Goal: Task Accomplishment & Management: Complete application form

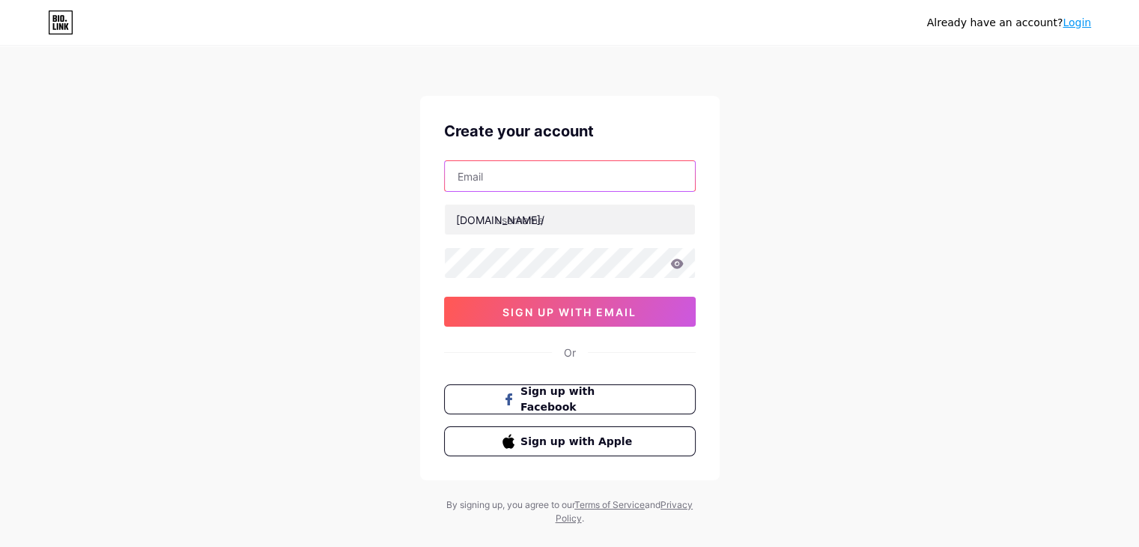
click at [479, 179] on input "text" at bounding box center [570, 176] width 250 height 30
type input "[EMAIL_ADDRESS][DOMAIN_NAME]"
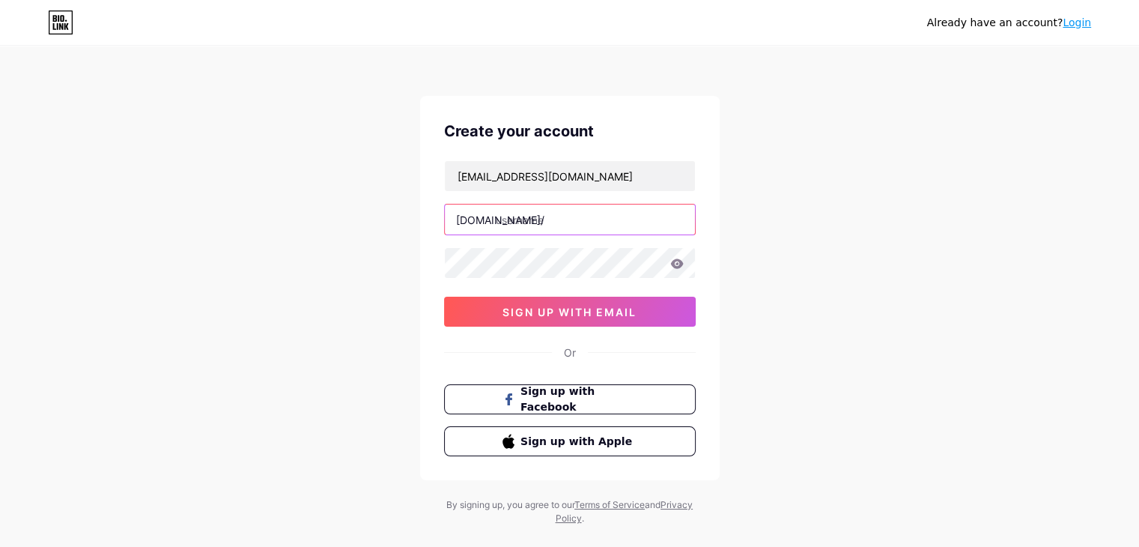
click at [497, 222] on input "text" at bounding box center [570, 219] width 250 height 30
paste input "polarishomecare"
type input "polarishomecare"
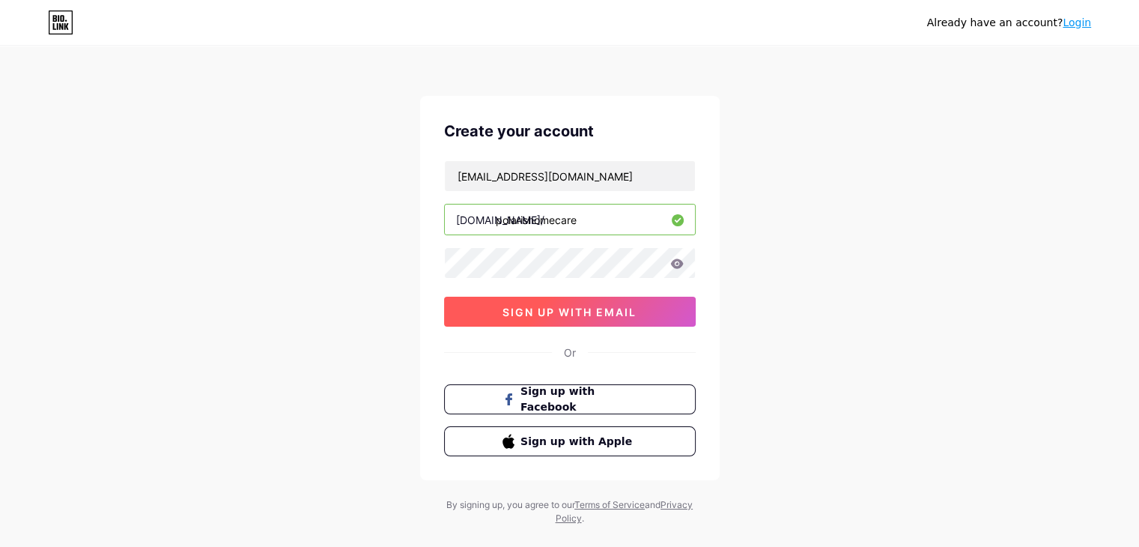
click at [545, 314] on span "sign up with email" at bounding box center [569, 311] width 134 height 13
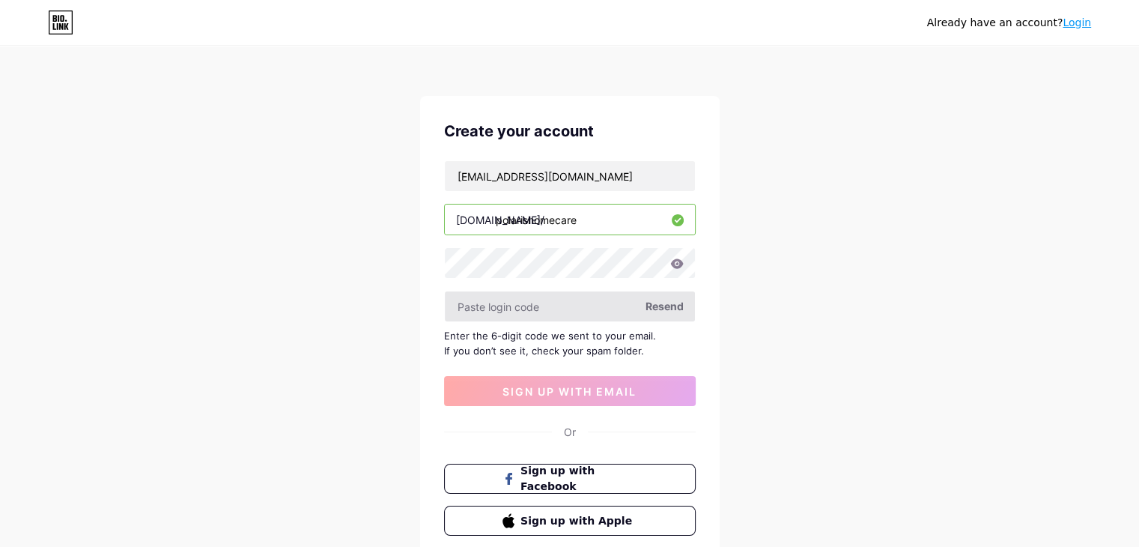
type input "Polarishomecare"
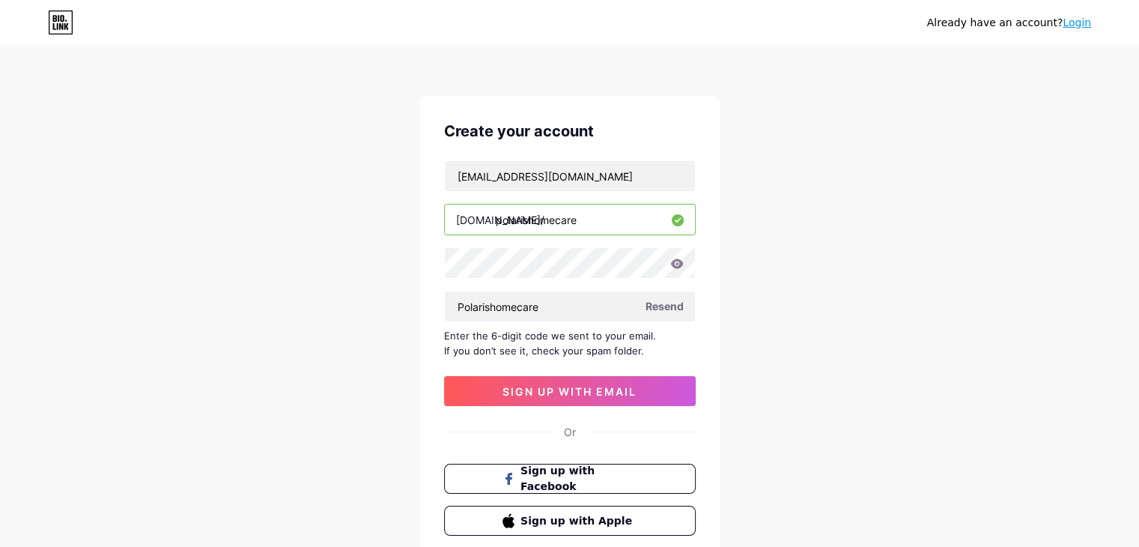
drag, startPoint x: 556, startPoint y: 309, endPoint x: 359, endPoint y: 311, distance: 196.9
click at [359, 311] on div "Already have an account? Login Create your account [EMAIL_ADDRESS][DOMAIN_NAME]…" at bounding box center [569, 326] width 1139 height 652
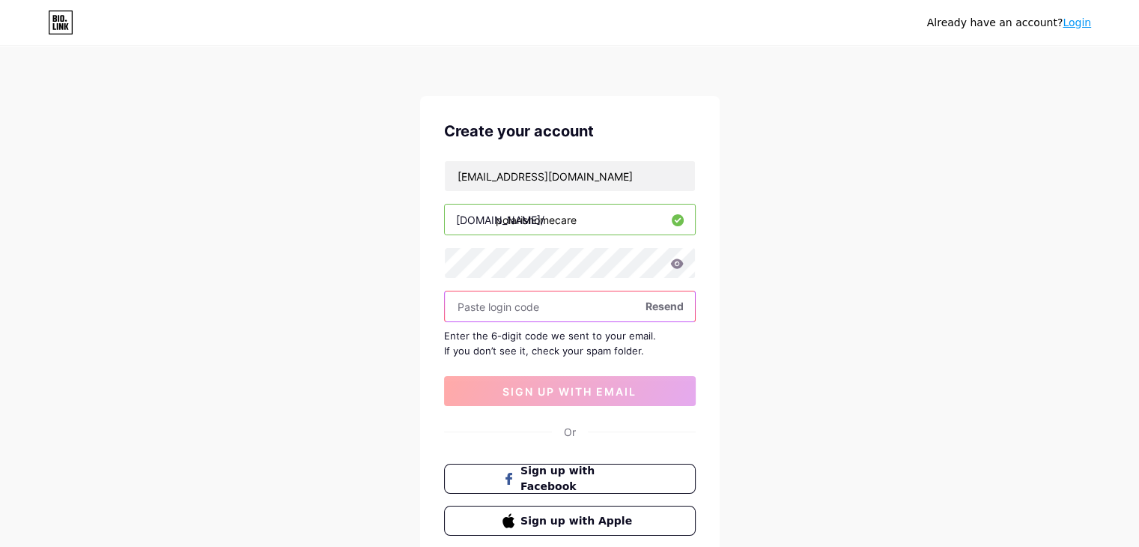
paste input "306168"
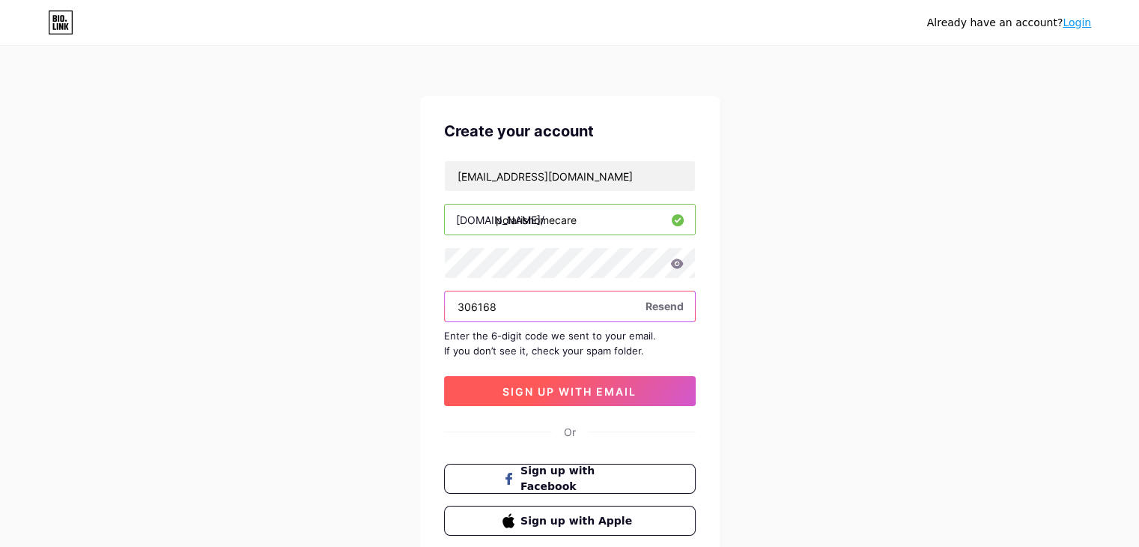
type input "306168"
click at [562, 398] on button "sign up with email" at bounding box center [570, 391] width 252 height 30
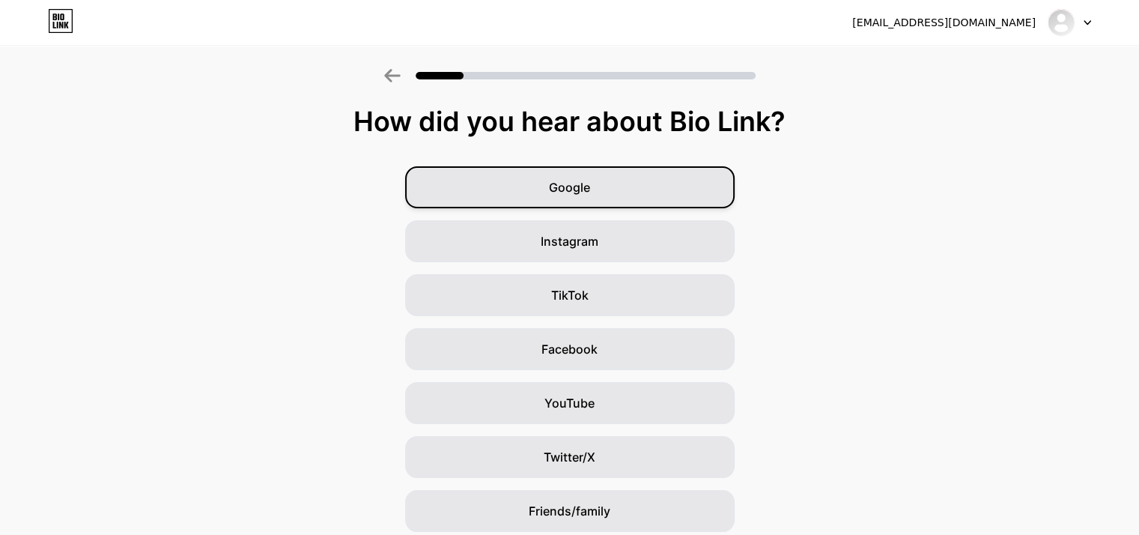
click at [569, 184] on span "Google" at bounding box center [569, 187] width 41 height 18
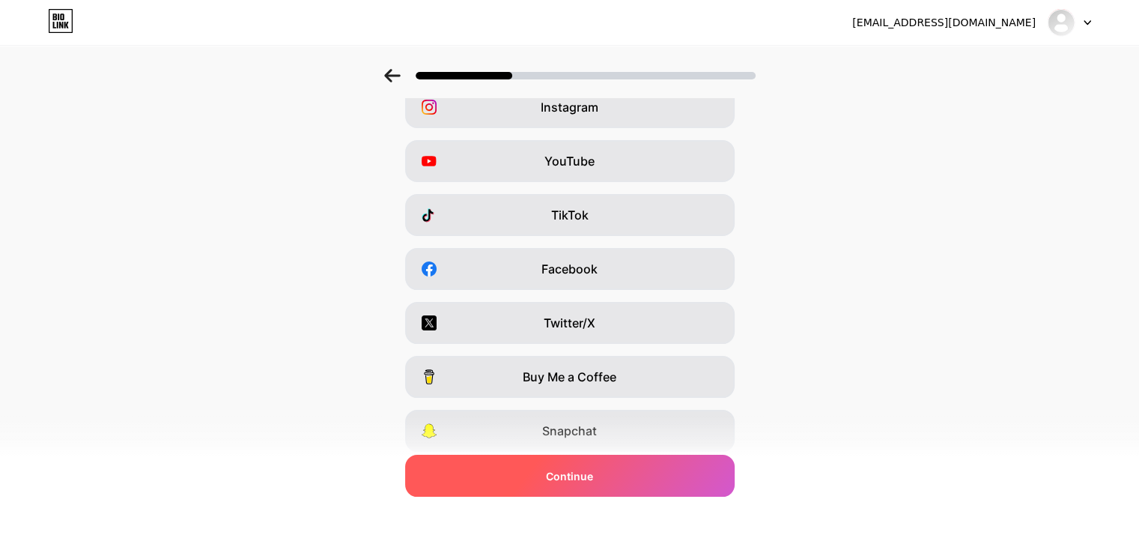
scroll to position [174, 0]
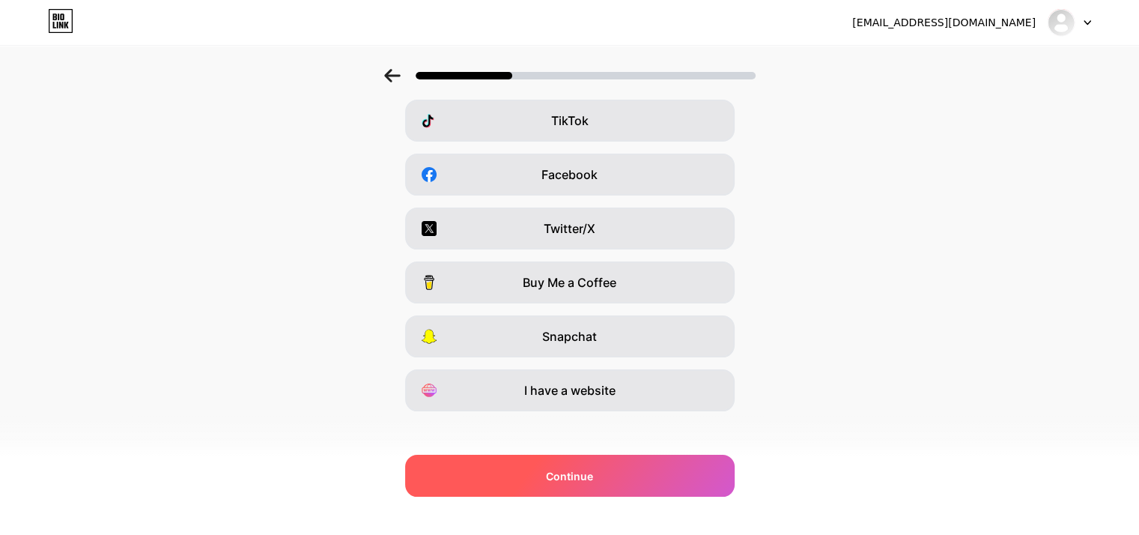
click at [569, 468] on span "Continue" at bounding box center [569, 476] width 47 height 16
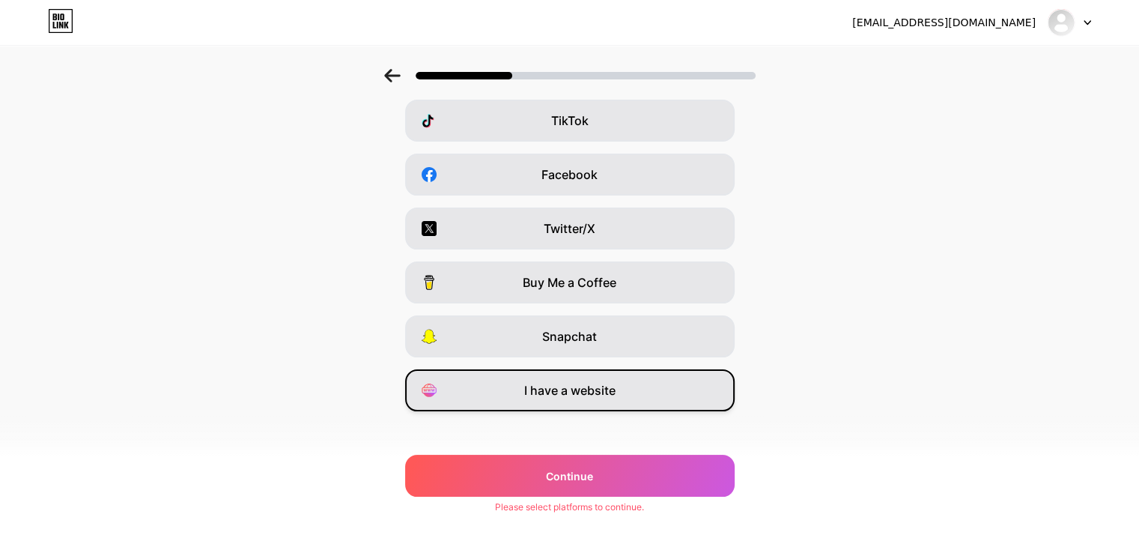
click at [564, 377] on div "I have a website" at bounding box center [569, 390] width 329 height 42
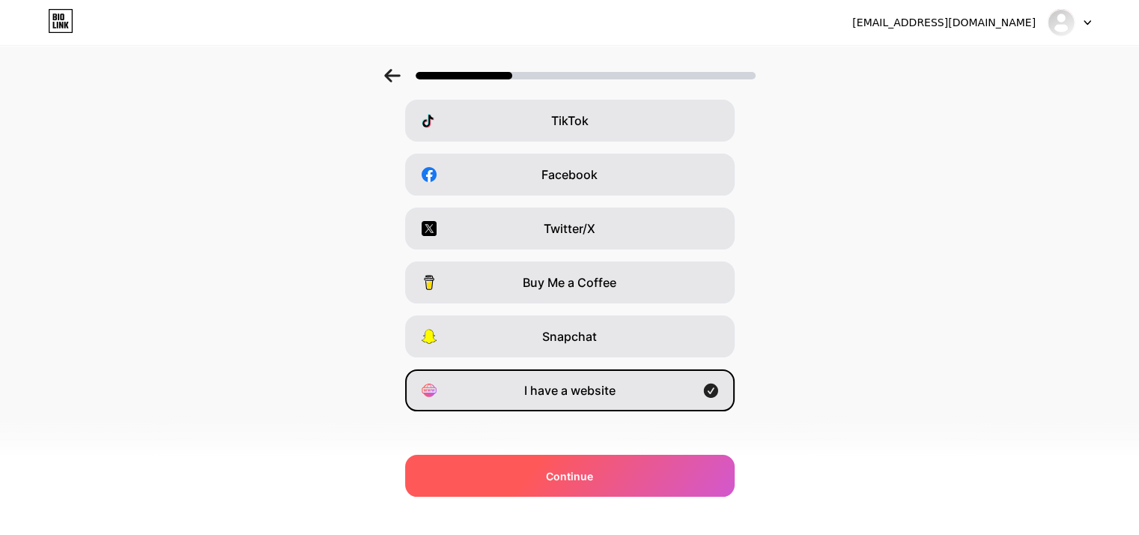
click at [577, 487] on div "Continue" at bounding box center [569, 475] width 329 height 42
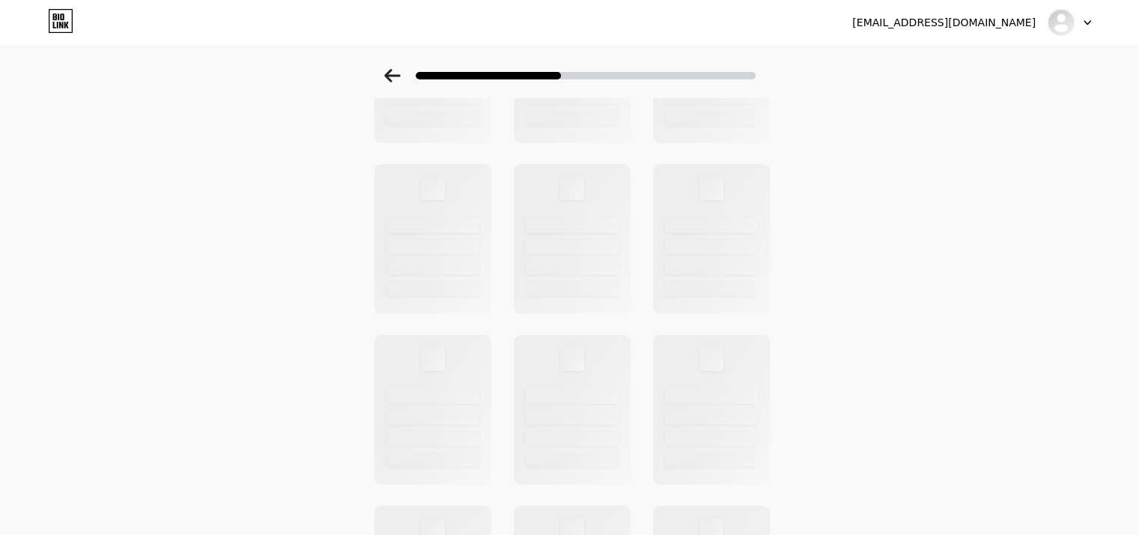
scroll to position [0, 0]
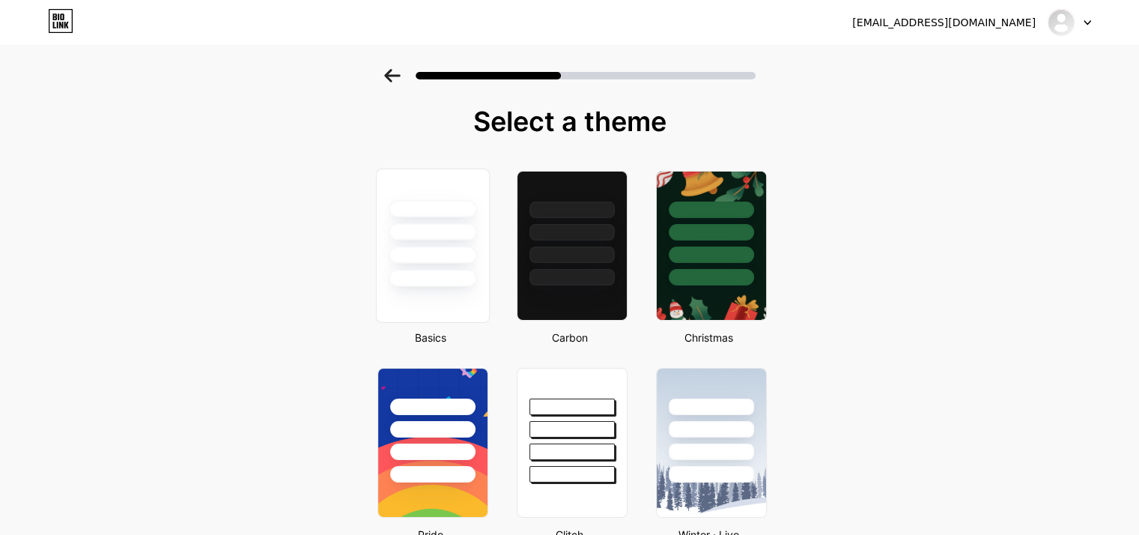
click at [454, 285] on div at bounding box center [433, 278] width 88 height 17
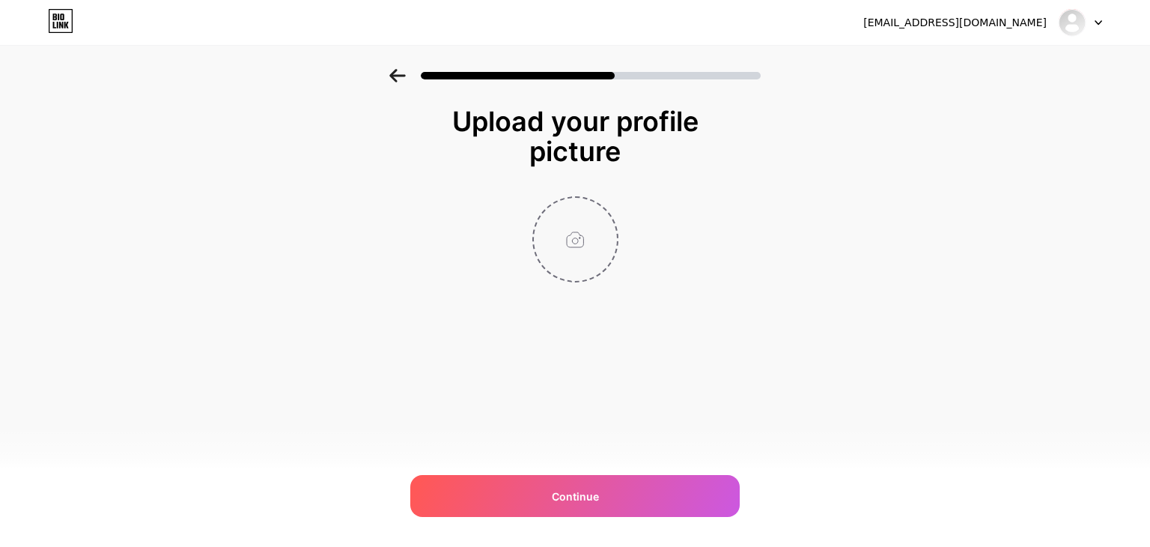
click at [571, 233] on input "file" at bounding box center [575, 239] width 83 height 83
type input "C:\fakepath\Polaris home_imresizer.jpg"
click at [1081, 22] on img at bounding box center [1072, 22] width 24 height 24
click at [851, 198] on div "Upload your profile picture Continue" at bounding box center [575, 213] width 1150 height 288
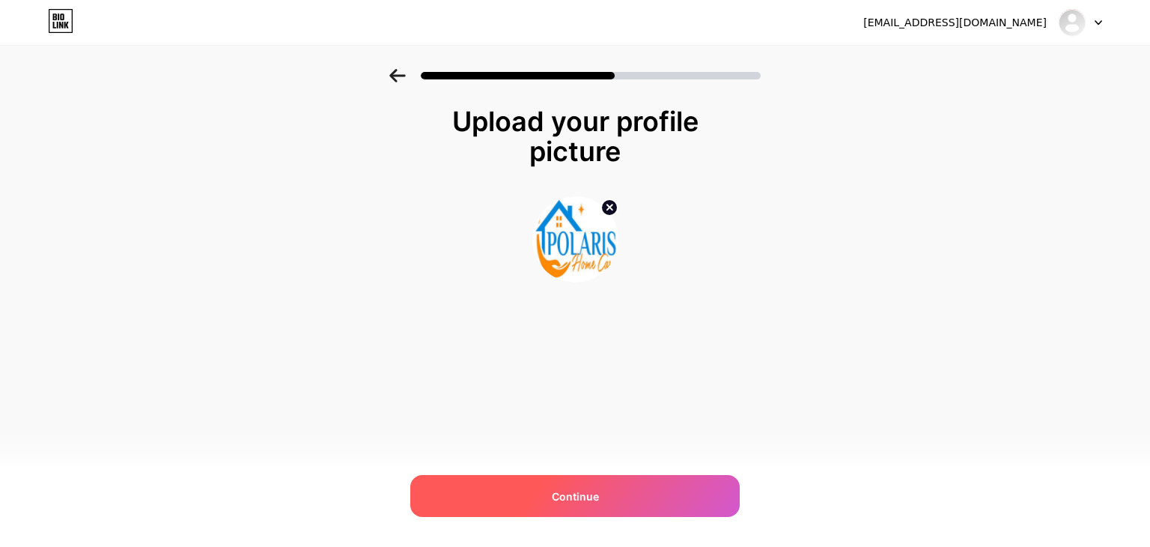
click at [572, 475] on div "Continue" at bounding box center [574, 496] width 329 height 42
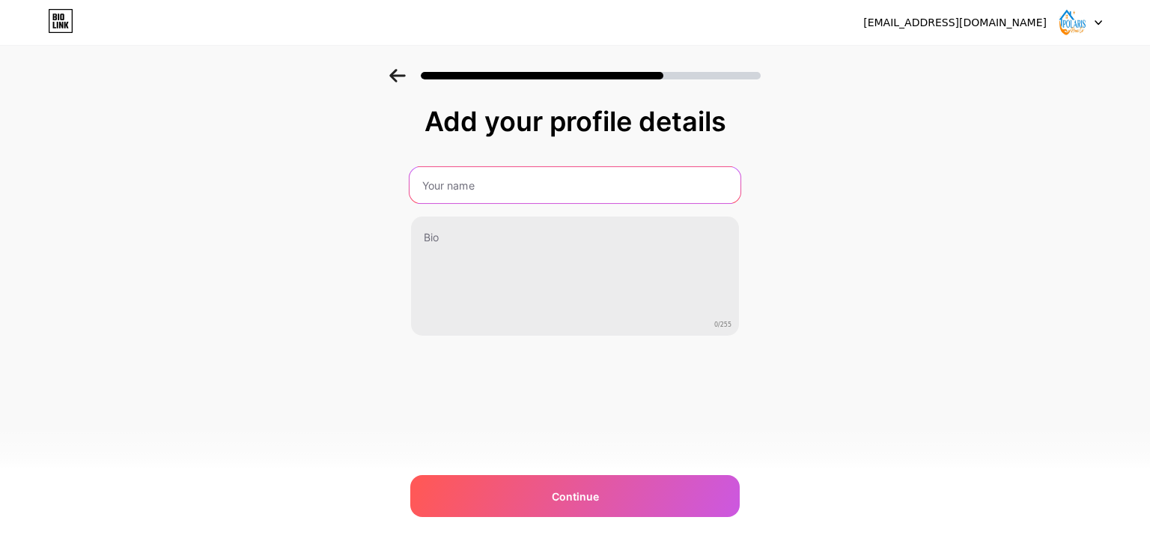
click at [428, 184] on input "text" at bounding box center [575, 185] width 331 height 36
type input "Polaris Home Care"
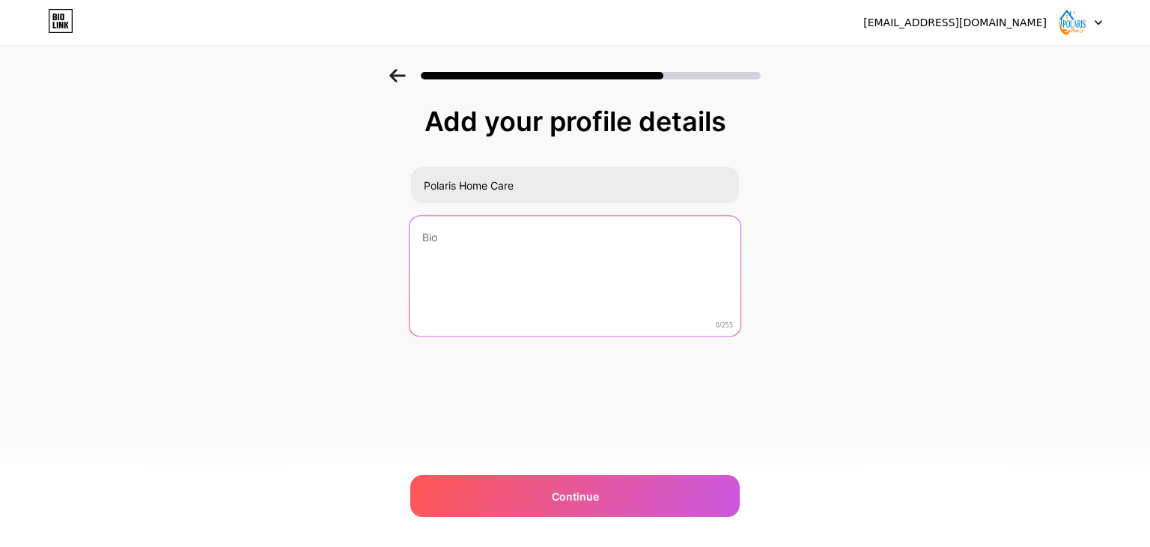
click at [437, 261] on textarea at bounding box center [575, 277] width 331 height 122
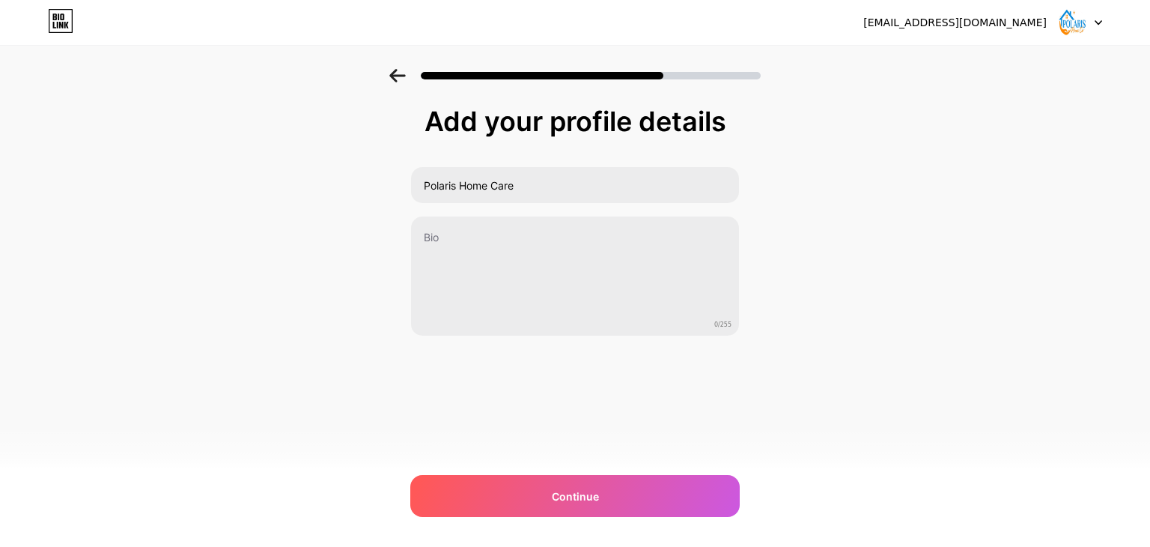
click at [815, 543] on div "[EMAIL_ADDRESS][DOMAIN_NAME] Logout Link Copied Add your profile details Polari…" at bounding box center [575, 273] width 1150 height 547
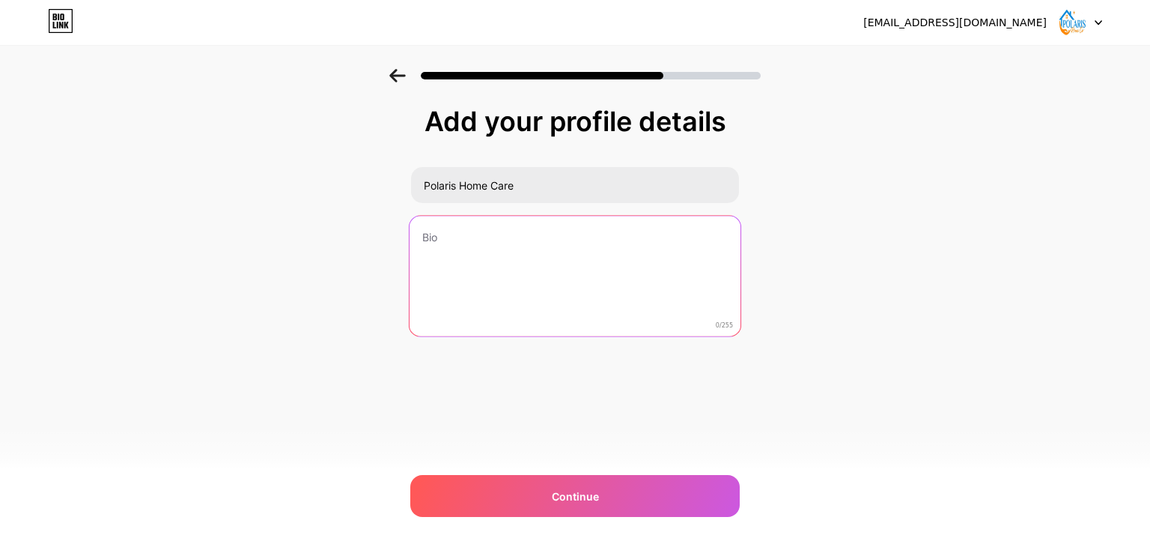
click at [428, 258] on textarea at bounding box center [575, 277] width 331 height 122
paste textarea "Polaris Home Care provides compassionate and professional home care services to…"
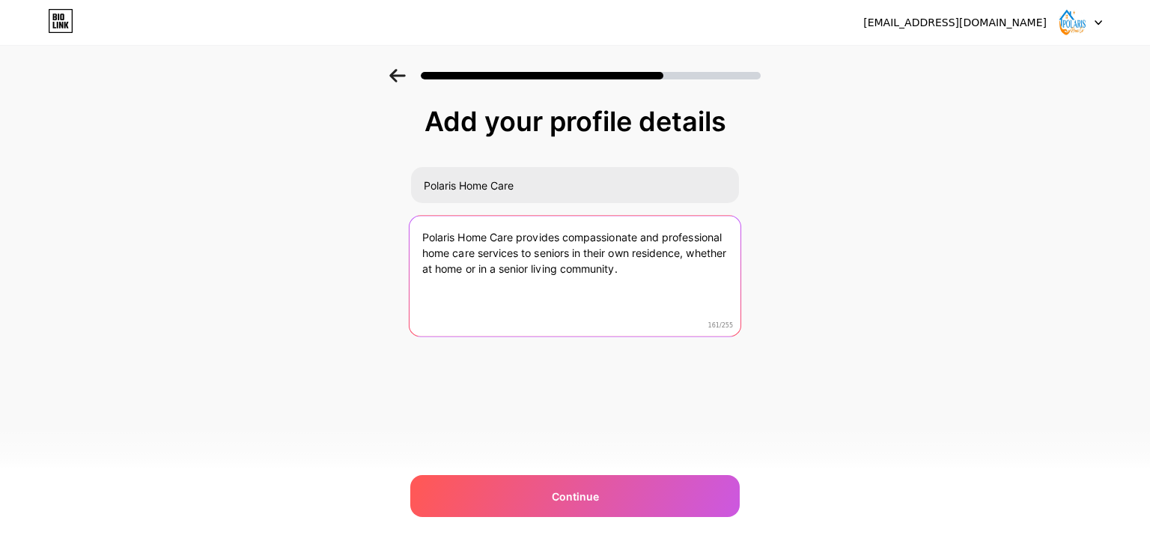
paste textarea "Contact us at [PHONE_NUMBER] to learn more about how we can assist your loved o…"
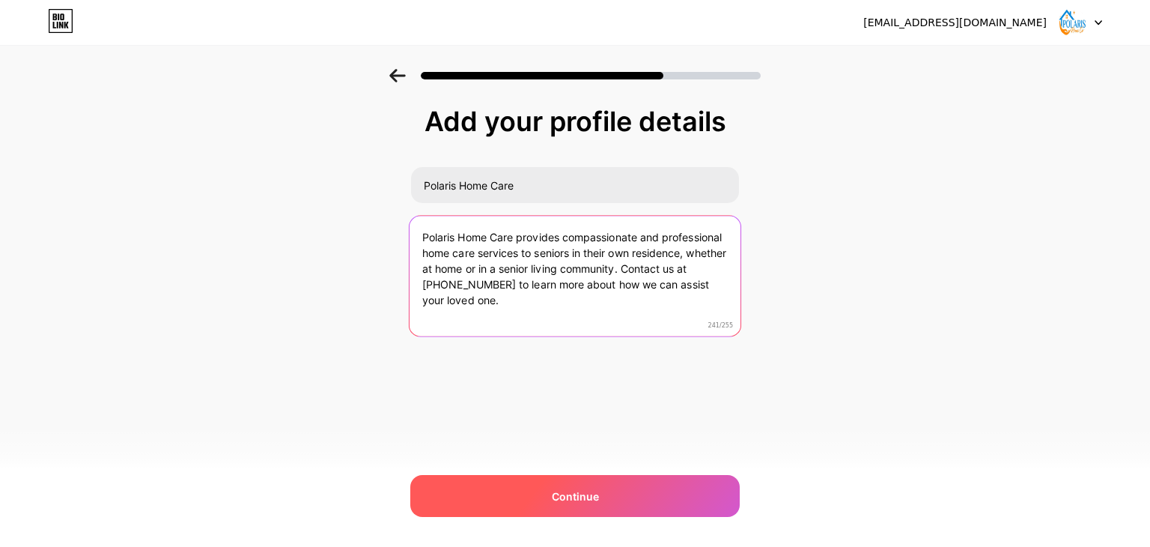
type textarea "Polaris Home Care provides compassionate and professional home care services to…"
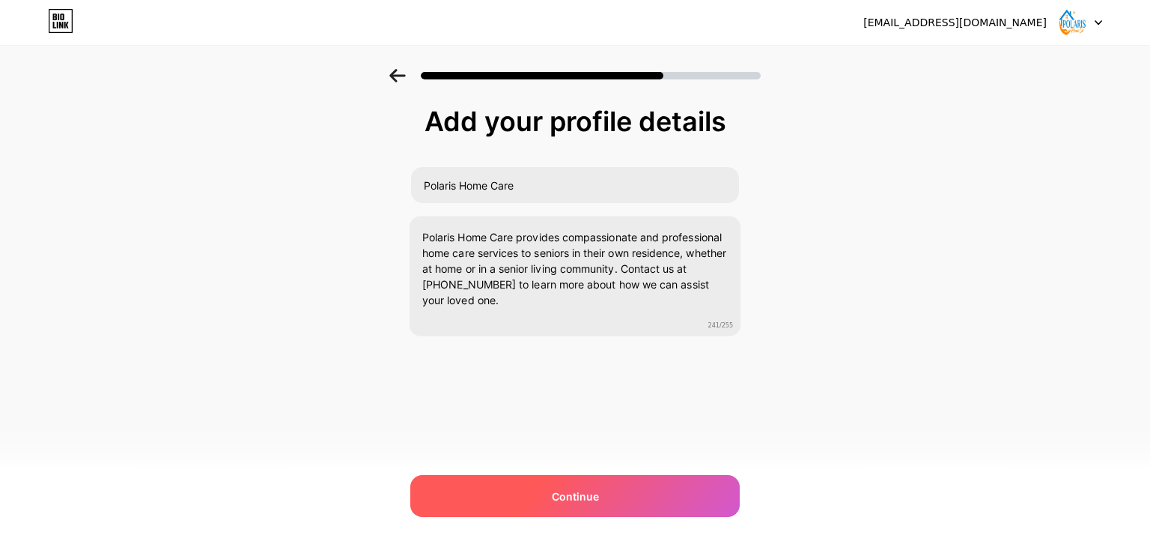
click at [560, 495] on span "Continue" at bounding box center [575, 496] width 47 height 16
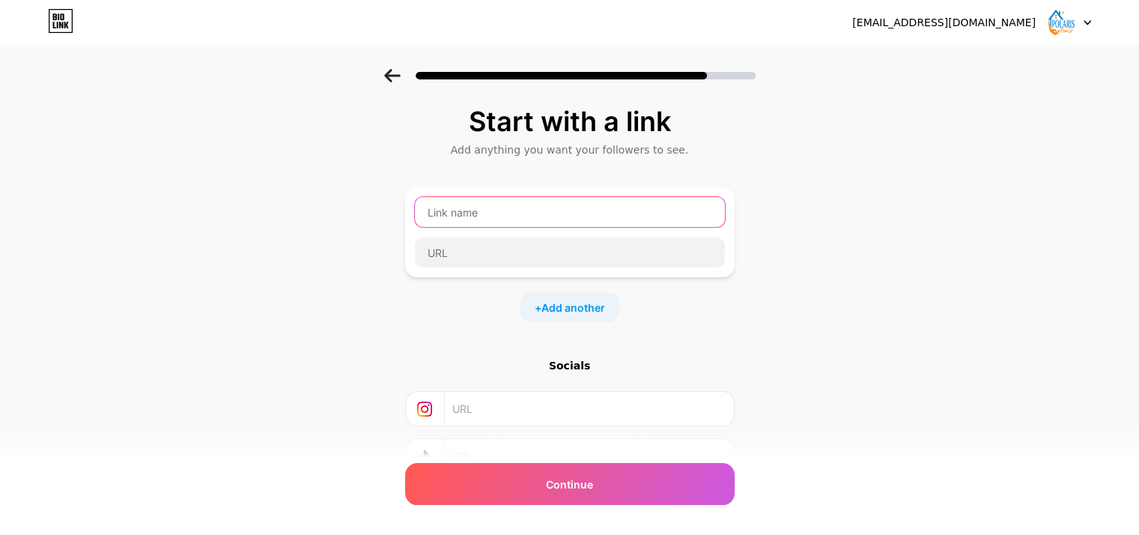
click at [470, 208] on input "text" at bounding box center [570, 212] width 310 height 30
paste input "Polaris Home Care"
type input "Polaris Home Care"
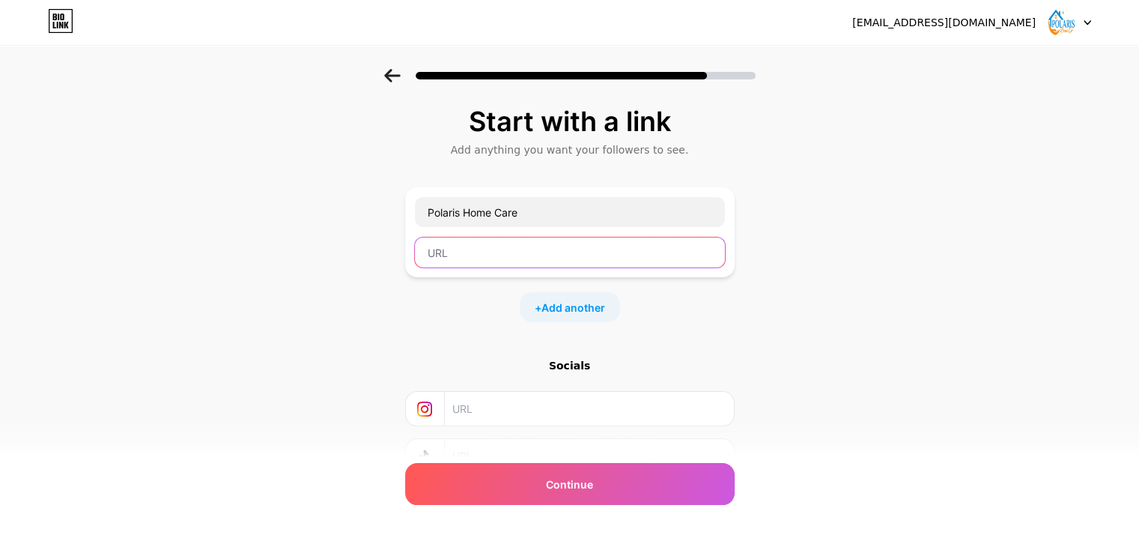
click at [446, 260] on input "text" at bounding box center [570, 252] width 310 height 30
paste input "[URL][DOMAIN_NAME]"
type input "[URL][DOMAIN_NAME]"
click at [488, 402] on input "text" at bounding box center [588, 409] width 272 height 34
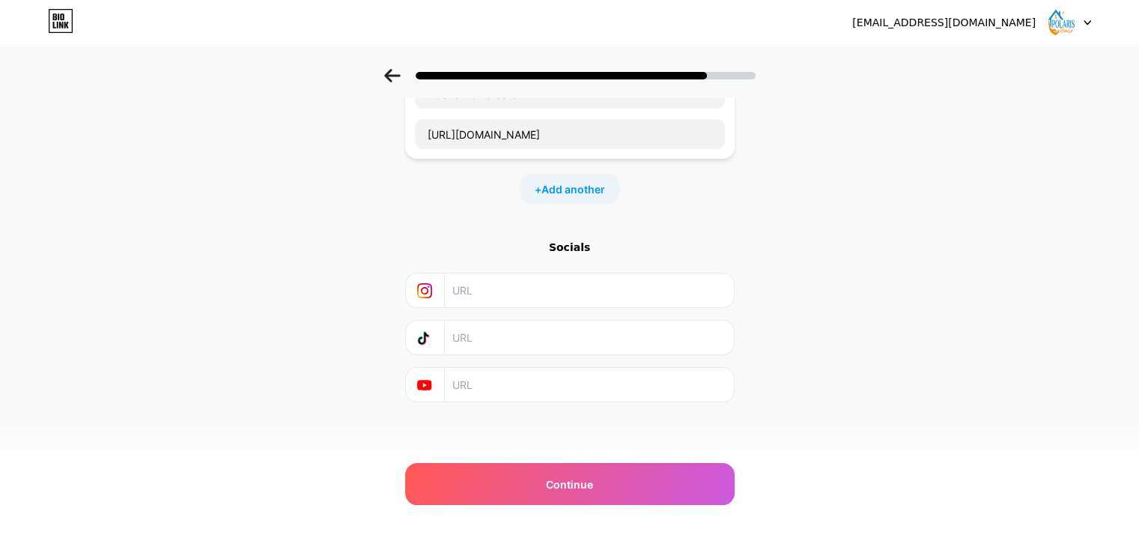
click at [575, 243] on div "Socials" at bounding box center [569, 247] width 329 height 15
click at [565, 182] on span "Add another" at bounding box center [573, 189] width 64 height 16
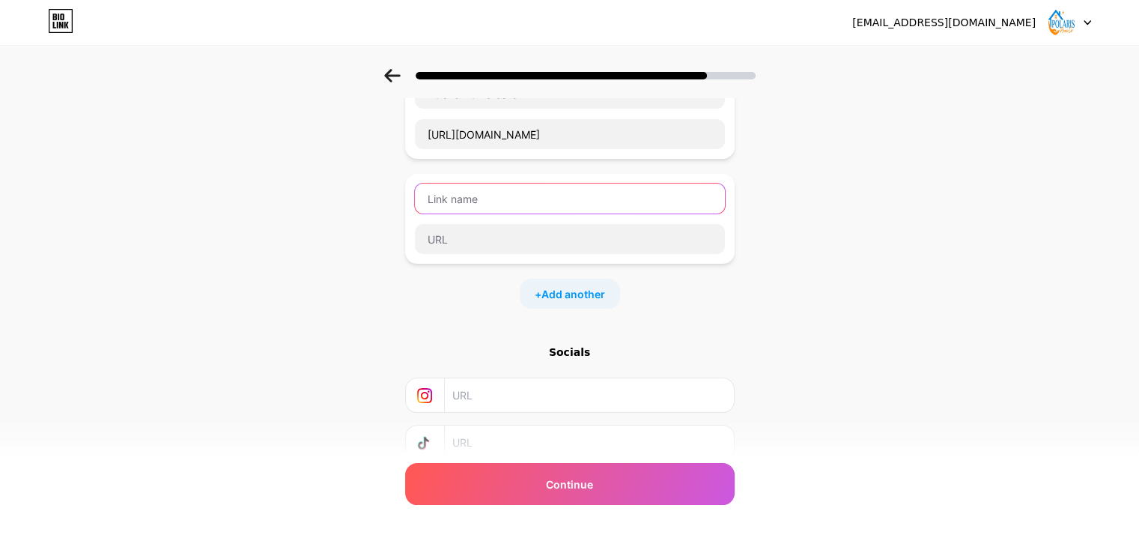
click at [435, 198] on input "text" at bounding box center [570, 198] width 310 height 30
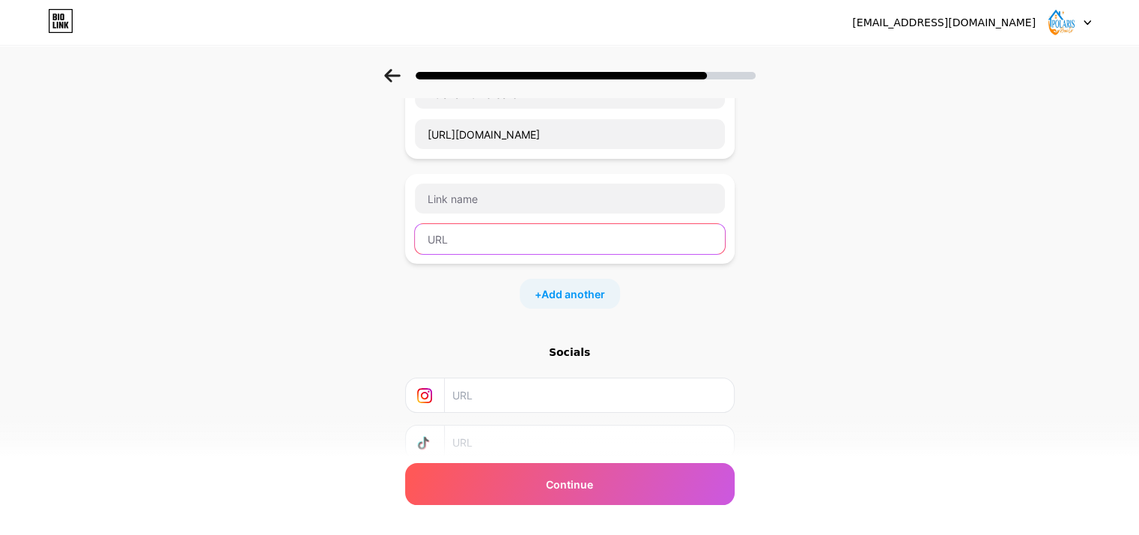
click at [460, 237] on input "text" at bounding box center [570, 239] width 310 height 30
paste input "[URL][DOMAIN_NAME]"
type input "[URL][DOMAIN_NAME]"
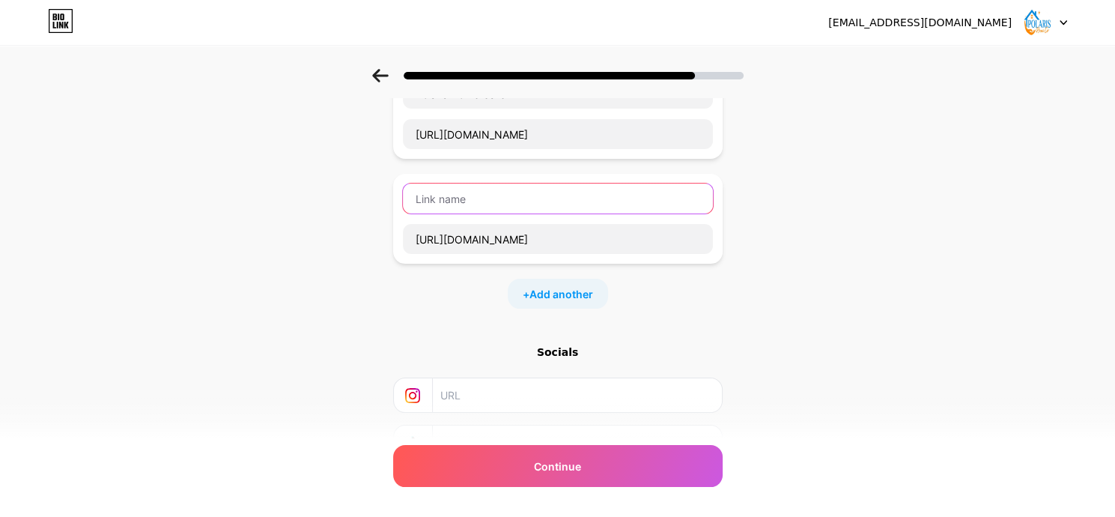
click at [430, 186] on input "text" at bounding box center [558, 198] width 310 height 30
paste input "personal"
click at [425, 198] on input "personal" at bounding box center [558, 198] width 310 height 30
type input "Personal Care"
click at [572, 291] on span "Add another" at bounding box center [561, 294] width 64 height 16
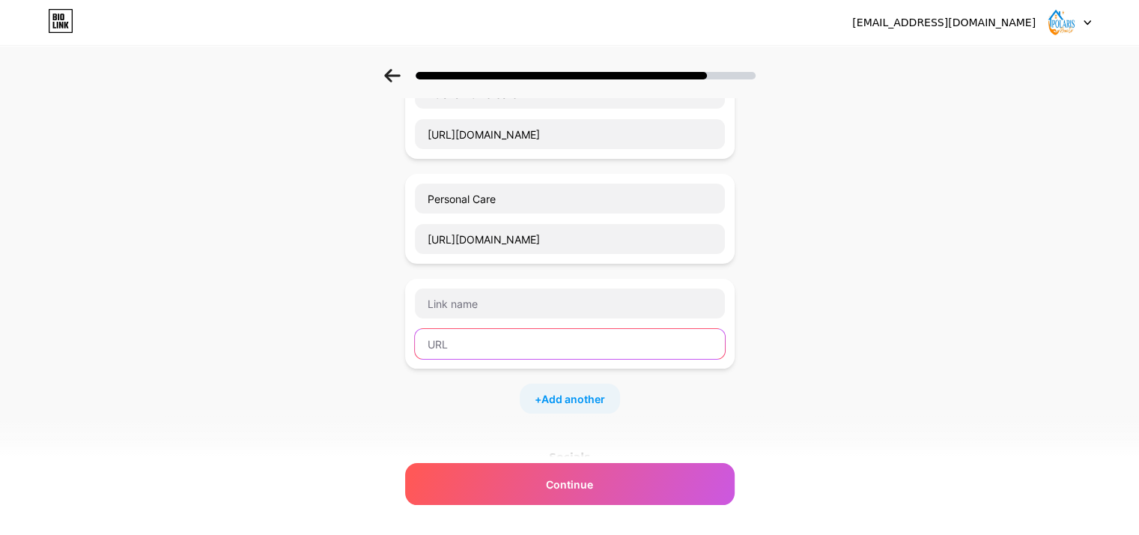
click at [461, 352] on input "text" at bounding box center [570, 344] width 310 height 30
paste input "[URL][DOMAIN_NAME]"
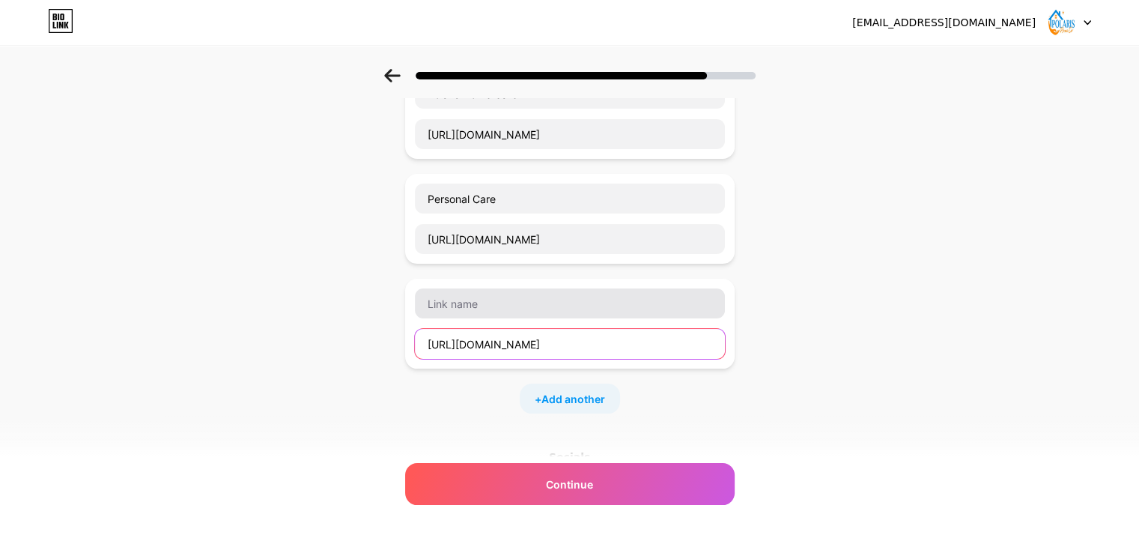
type input "[URL][DOMAIN_NAME]"
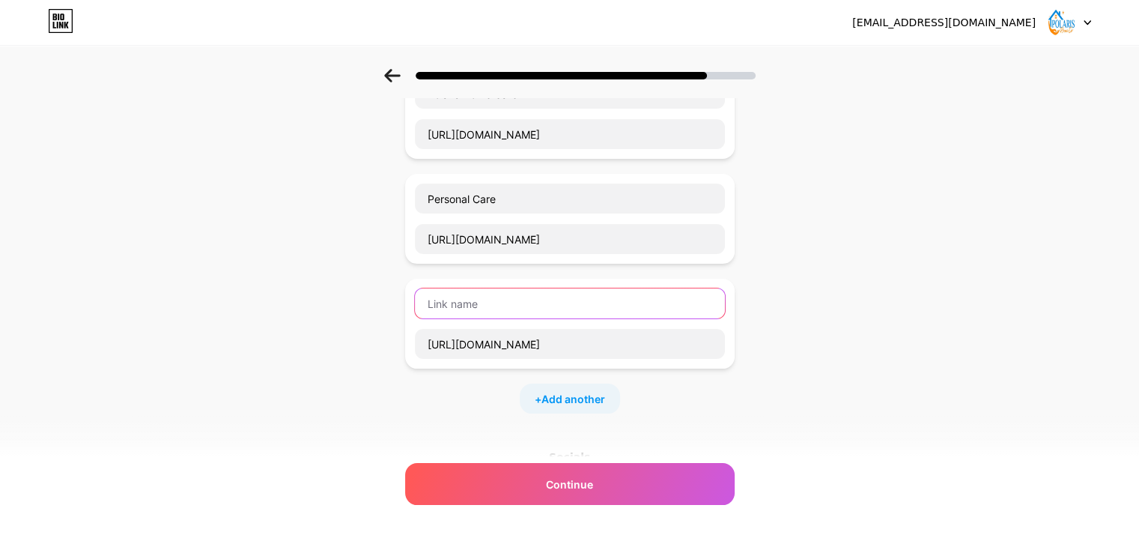
click at [451, 302] on input "text" at bounding box center [570, 303] width 310 height 30
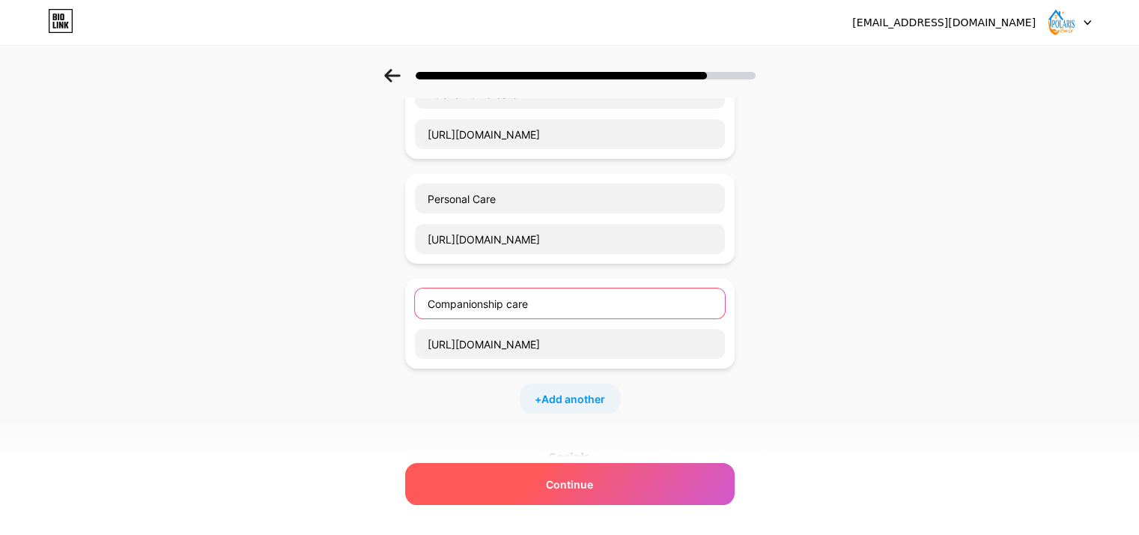
type input "Companionship care"
click at [582, 481] on span "Continue" at bounding box center [569, 484] width 47 height 16
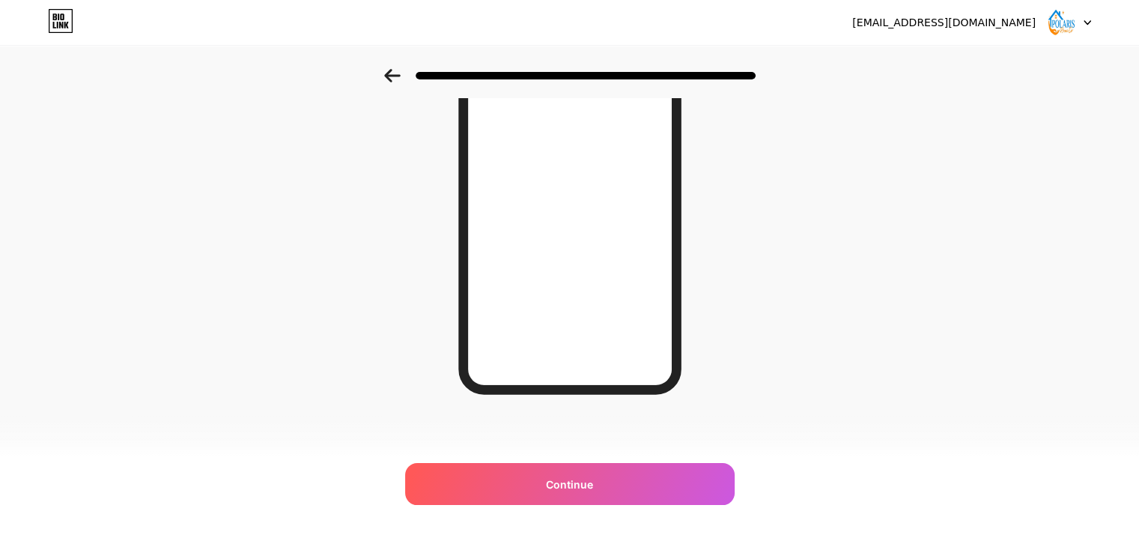
scroll to position [0, 0]
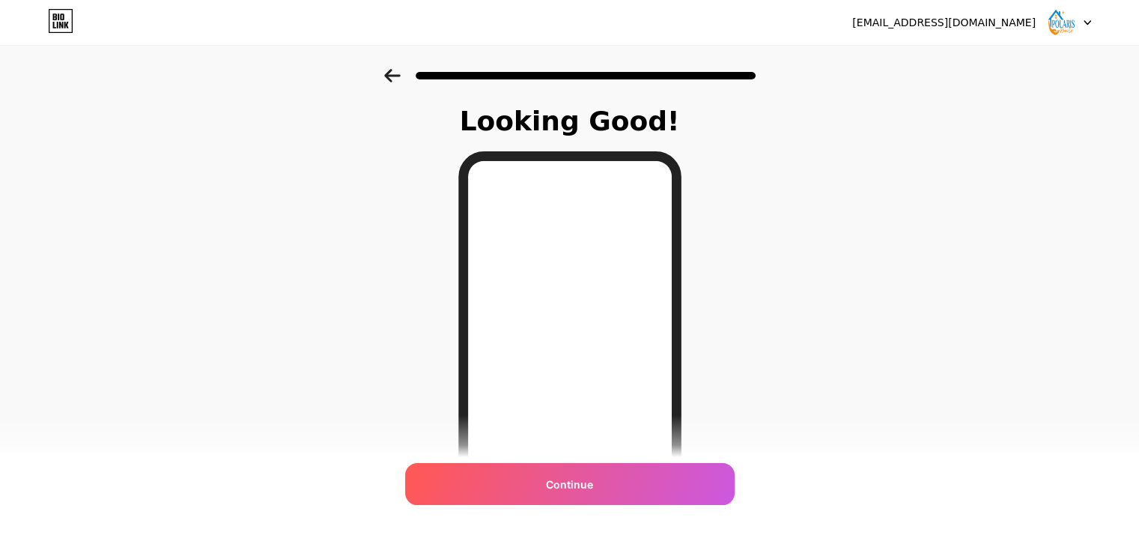
click at [395, 74] on icon at bounding box center [392, 75] width 16 height 13
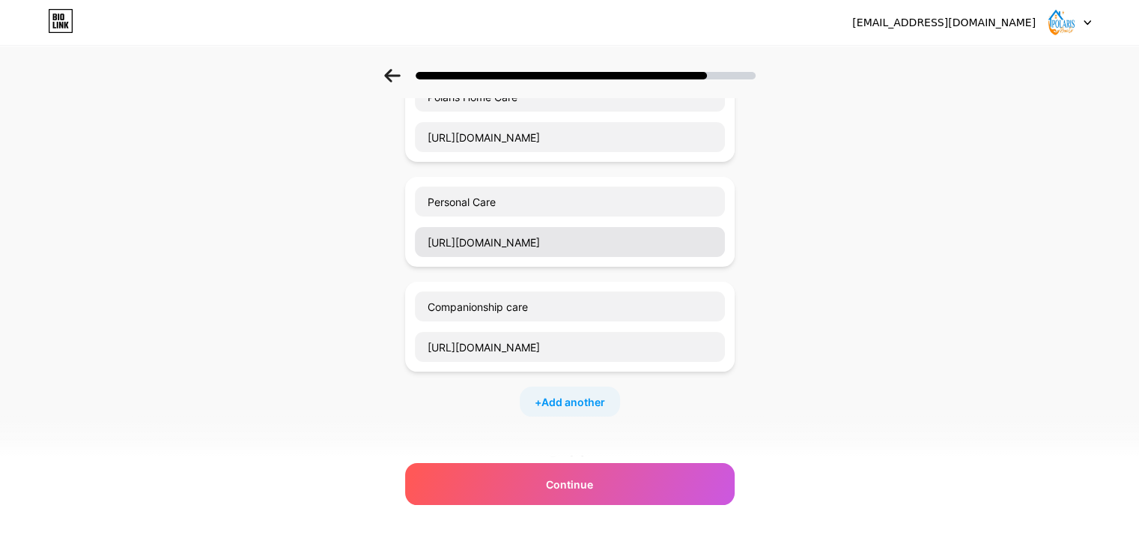
scroll to position [299, 0]
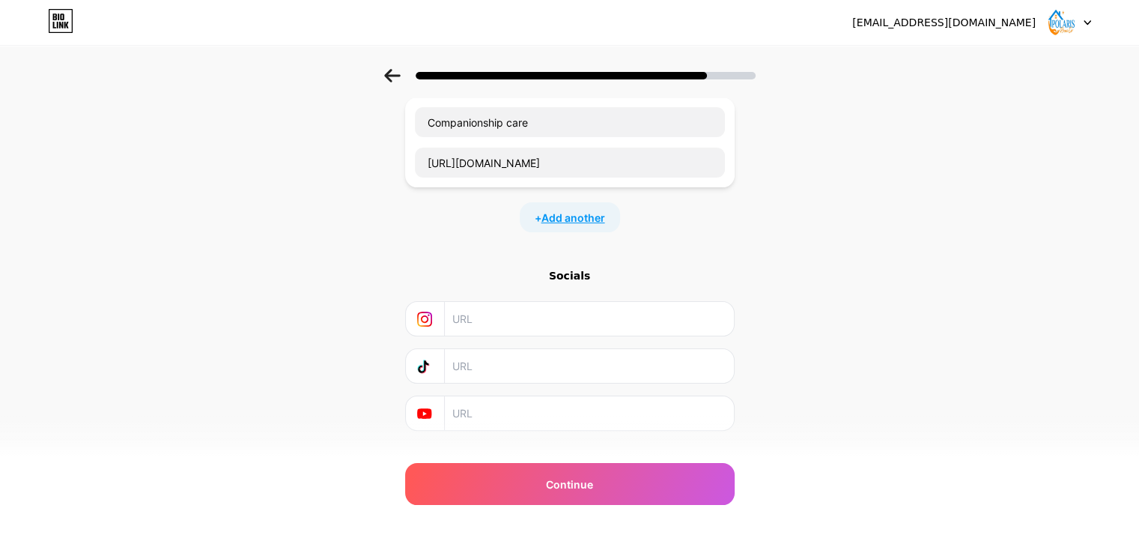
click at [575, 218] on span "Add another" at bounding box center [573, 218] width 64 height 16
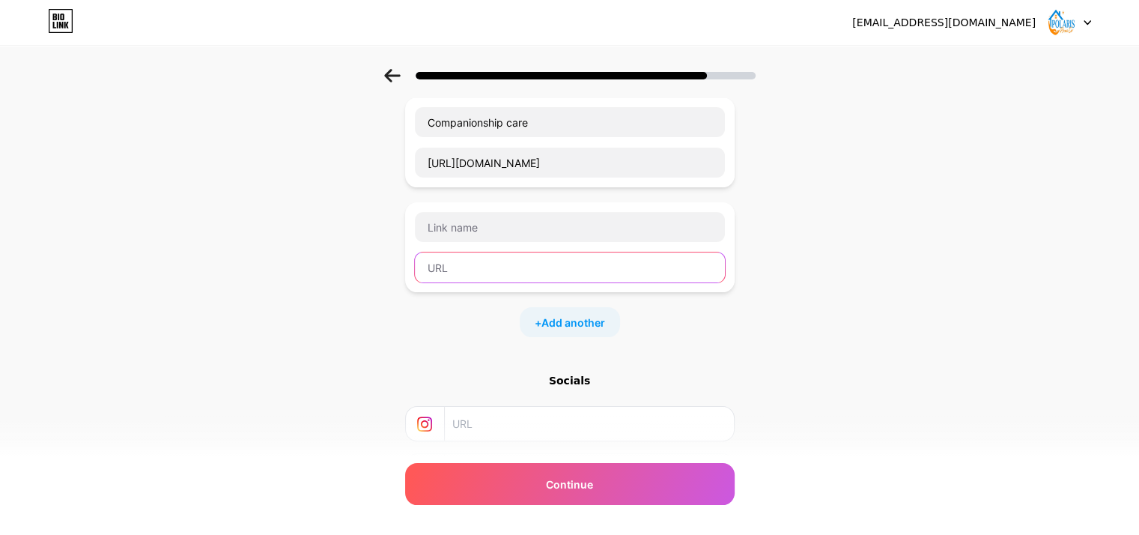
click at [491, 271] on input "text" at bounding box center [570, 267] width 310 height 30
paste input "[URL][DOMAIN_NAME]"
type input "[URL][DOMAIN_NAME]"
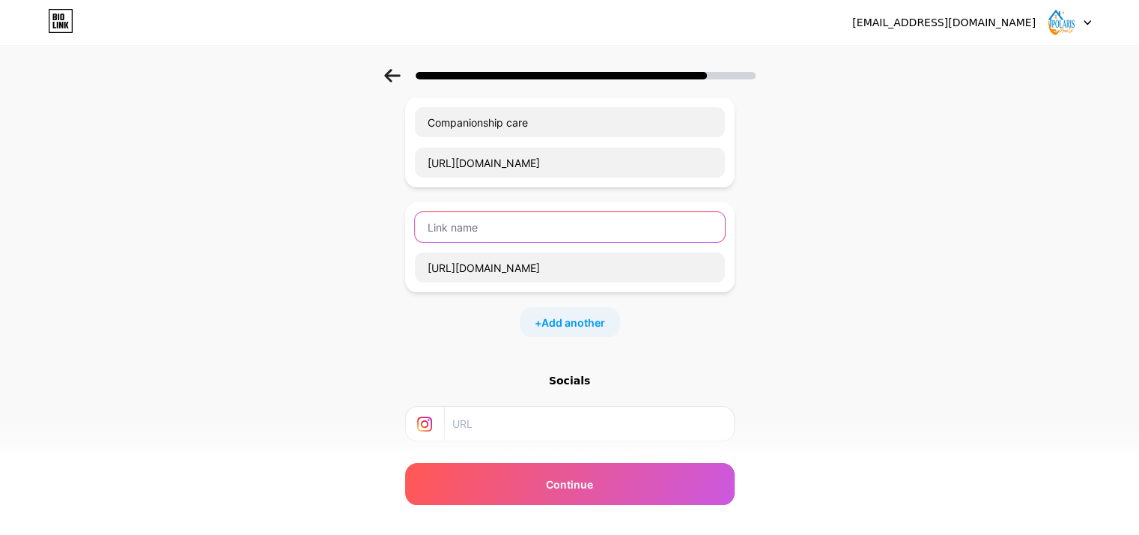
click at [466, 212] on input "text" at bounding box center [570, 227] width 310 height 30
paste input "[STREET_ADDRESS]"
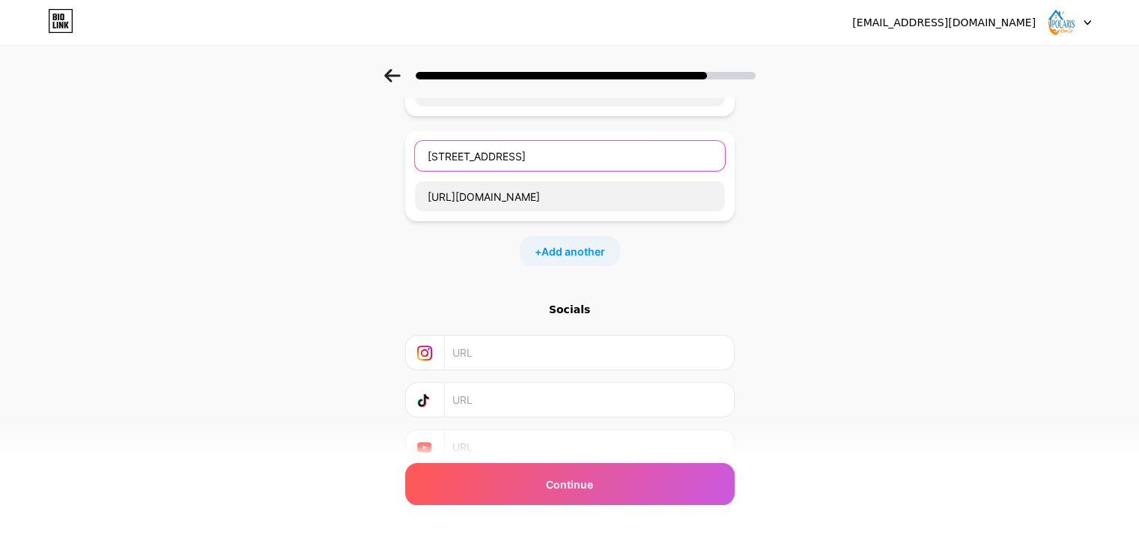
scroll to position [431, 0]
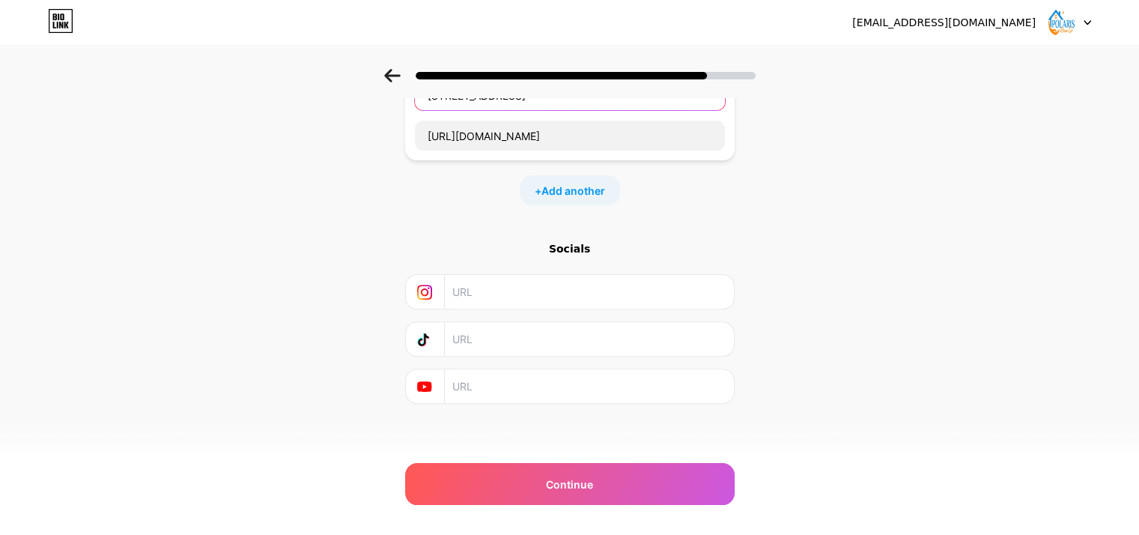
type input "[STREET_ADDRESS]"
click at [569, 251] on div "Socials" at bounding box center [569, 248] width 329 height 15
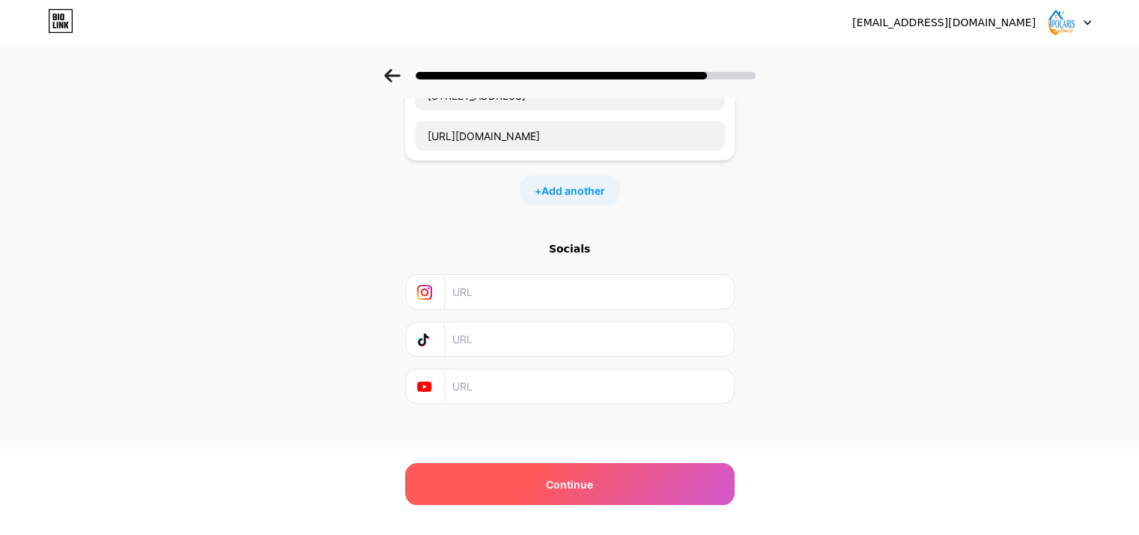
click at [559, 483] on span "Continue" at bounding box center [569, 484] width 47 height 16
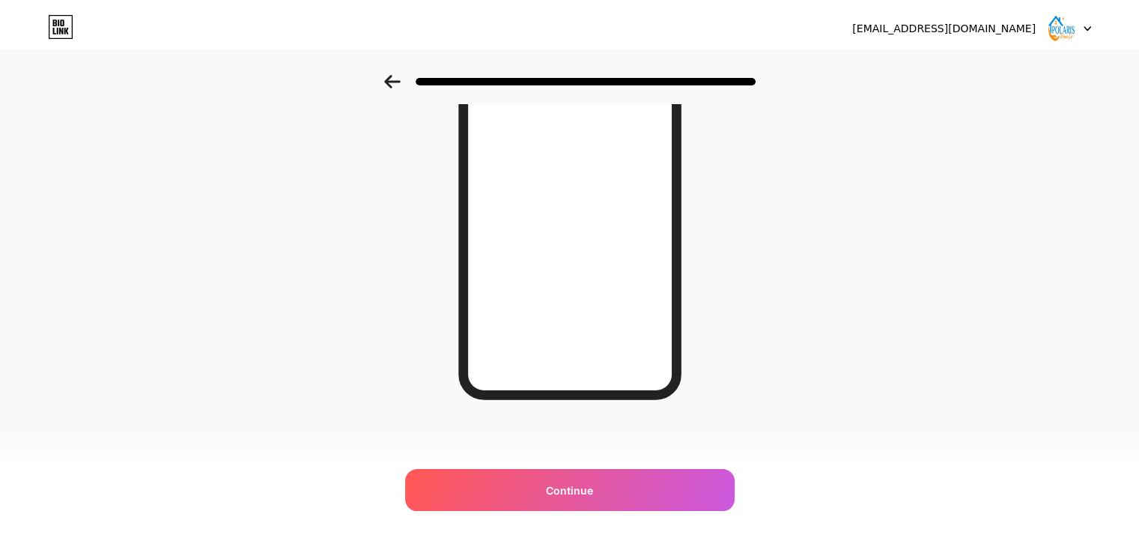
scroll to position [0, 0]
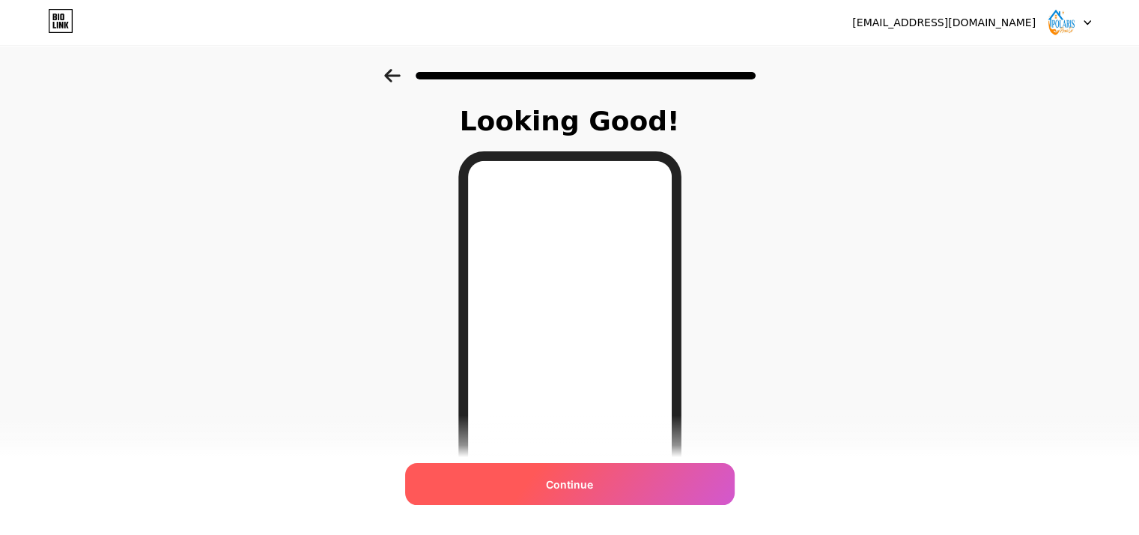
click at [569, 490] on span "Continue" at bounding box center [569, 484] width 47 height 16
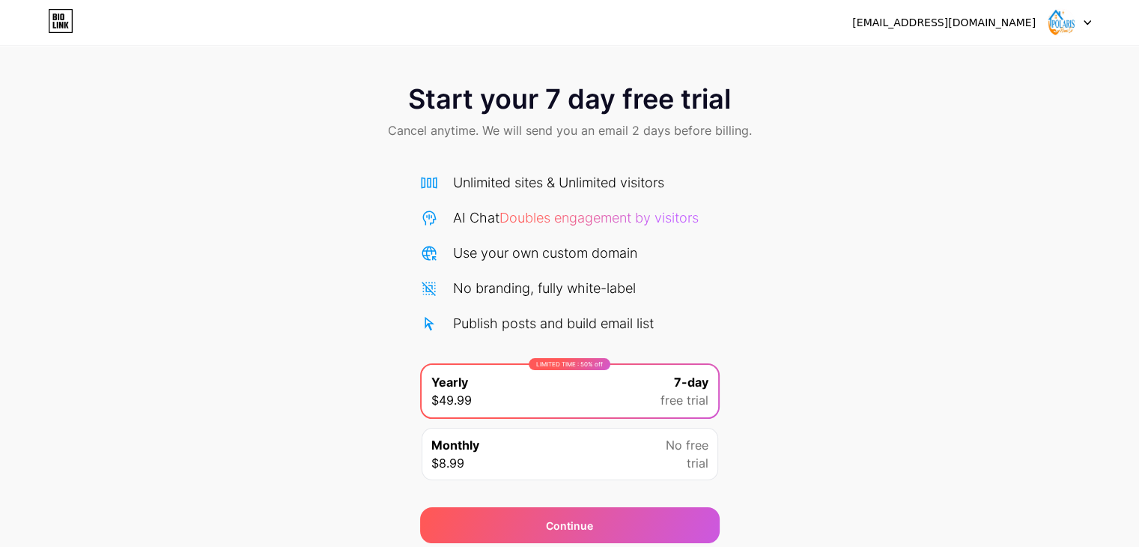
click at [587, 102] on span "Start your 7 day free trial" at bounding box center [569, 99] width 323 height 30
click at [915, 457] on div "Start your 7 day free trial Cancel anytime. We will send you an email 2 days be…" at bounding box center [569, 306] width 1139 height 474
click at [554, 317] on div "Publish posts and build email list" at bounding box center [553, 323] width 201 height 20
drag, startPoint x: 458, startPoint y: 282, endPoint x: 419, endPoint y: 279, distance: 39.9
click at [458, 283] on div "No branding, fully white-label" at bounding box center [544, 288] width 183 height 20
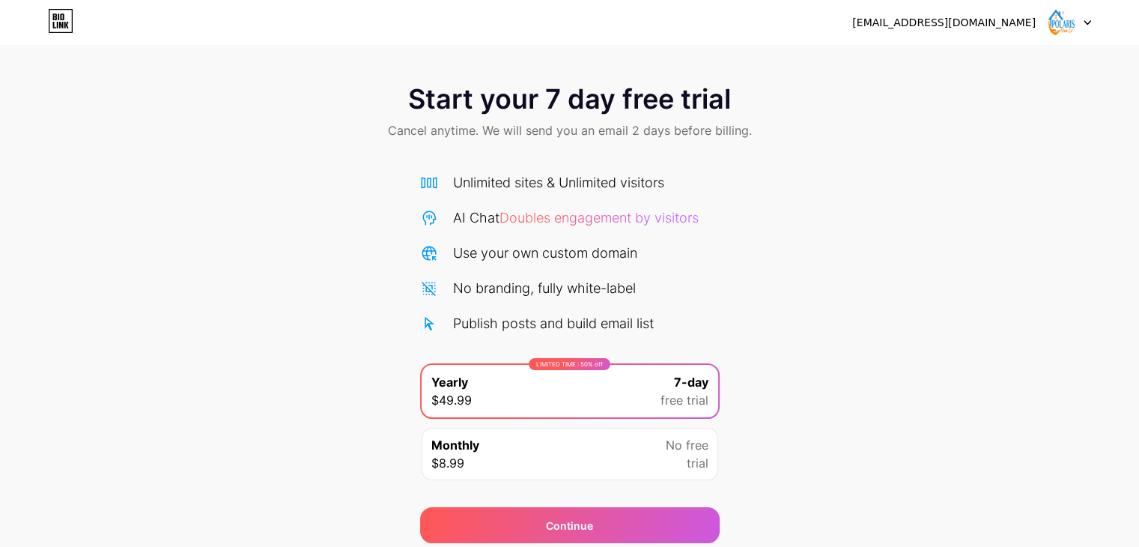
click at [446, 240] on div "Unlimited sites & Unlimited visitors AI Chat Doubles engagement by visitors Use…" at bounding box center [569, 252] width 299 height 161
click at [498, 220] on div "AI Chat Doubles engagement by visitors" at bounding box center [576, 217] width 246 height 20
drag, startPoint x: 500, startPoint y: 186, endPoint x: 462, endPoint y: 185, distance: 38.2
click at [499, 186] on div "Unlimited sites & Unlimited visitors" at bounding box center [558, 182] width 211 height 20
click at [1071, 28] on img at bounding box center [1061, 22] width 28 height 28
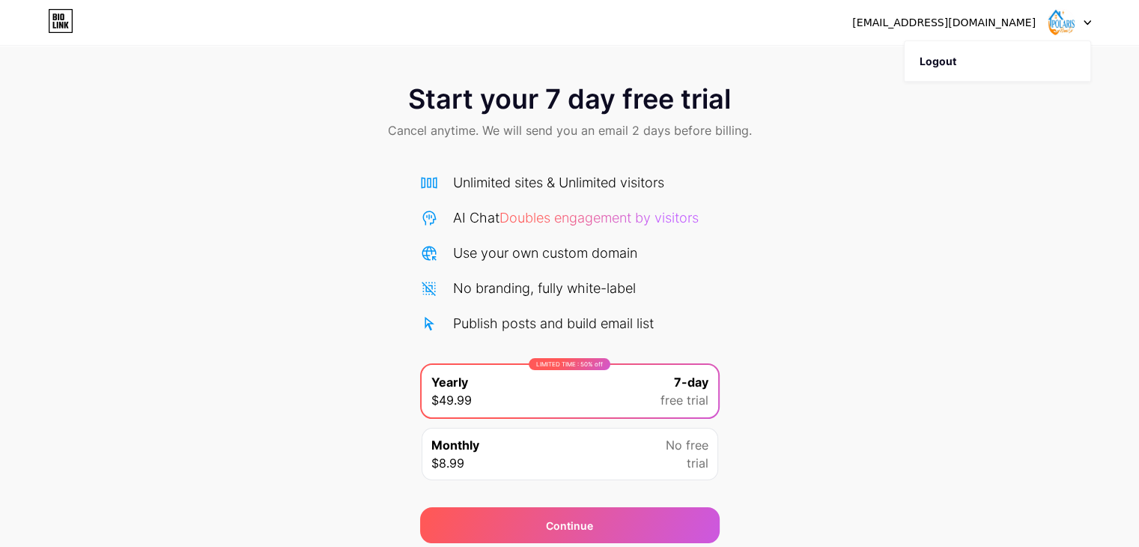
click at [234, 94] on div "Start your 7 day free trial Cancel anytime. We will send you an email 2 days be…" at bounding box center [569, 113] width 1139 height 88
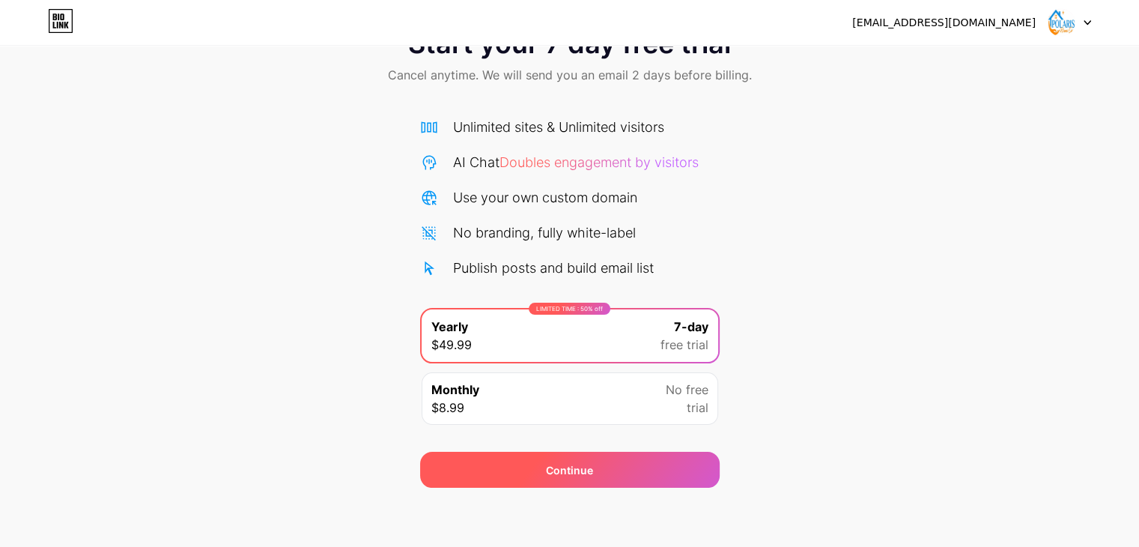
click at [605, 465] on div "Continue" at bounding box center [569, 469] width 299 height 36
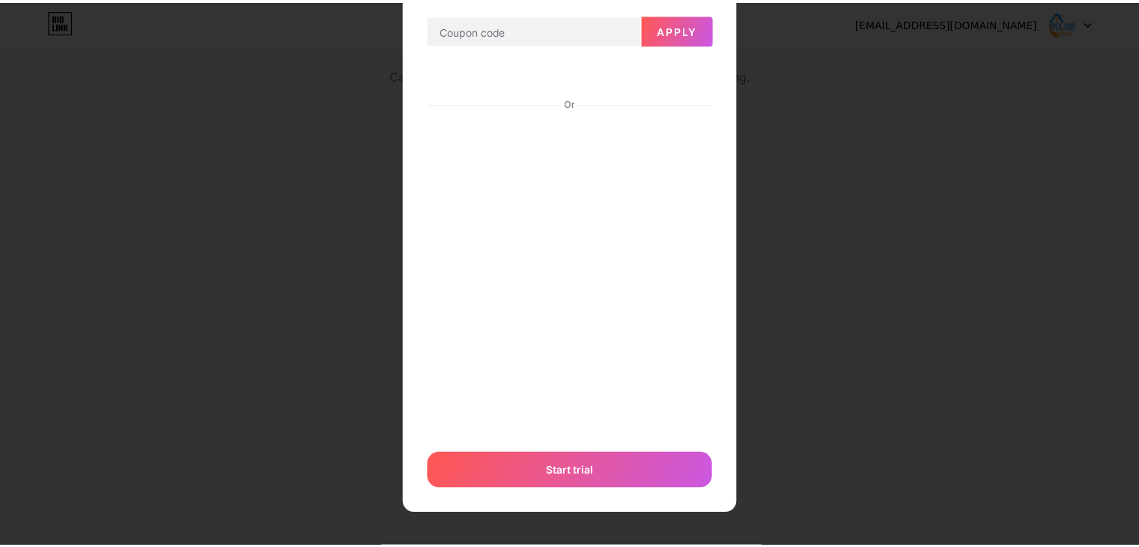
scroll to position [0, 0]
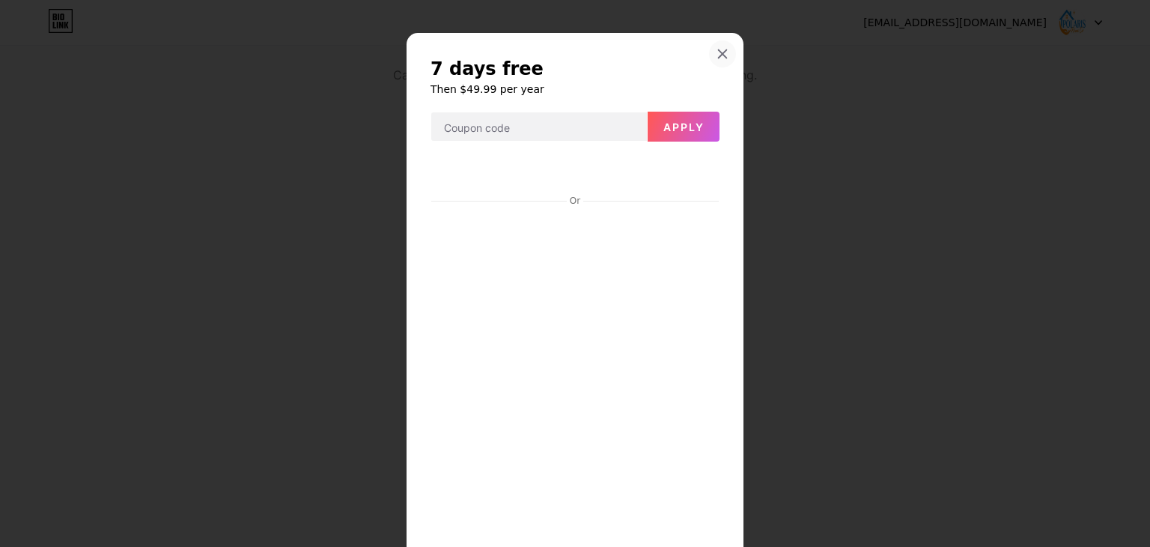
click at [712, 46] on div at bounding box center [722, 53] width 27 height 27
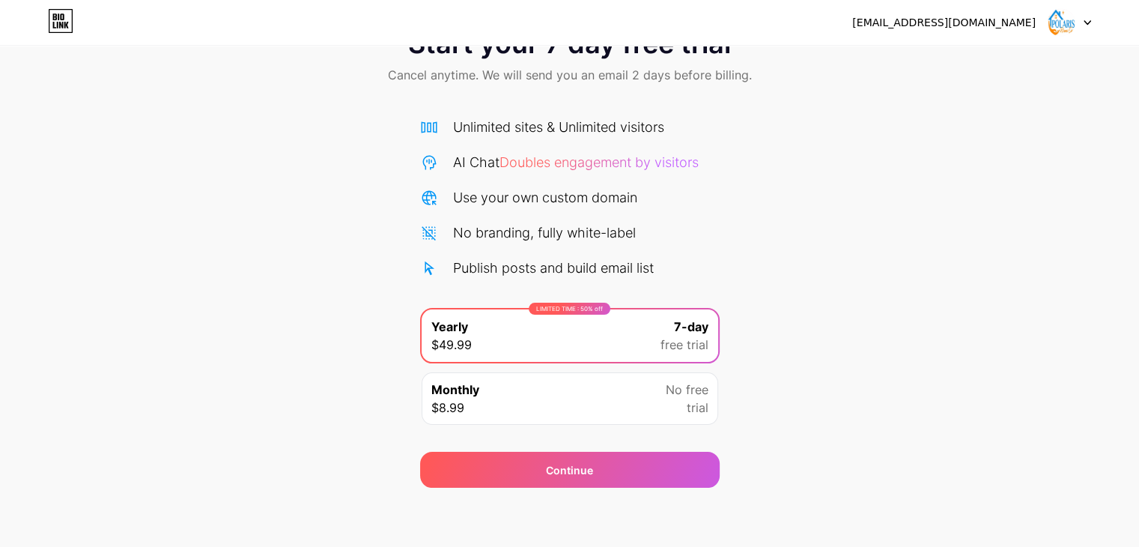
click at [57, 15] on icon at bounding box center [60, 21] width 25 height 24
